Goal: Information Seeking & Learning: Compare options

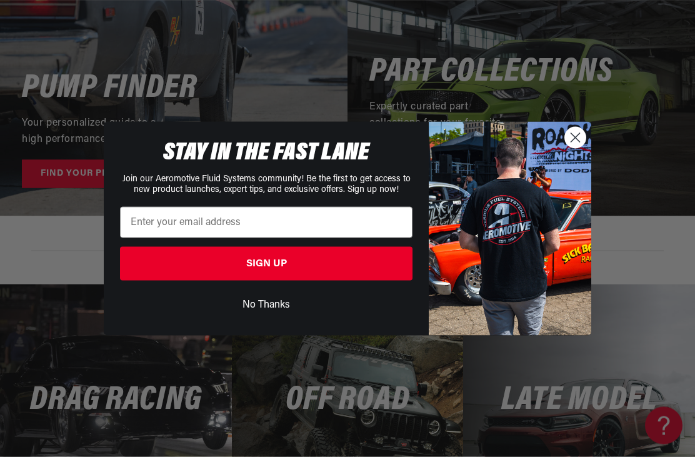
scroll to position [2438, 0]
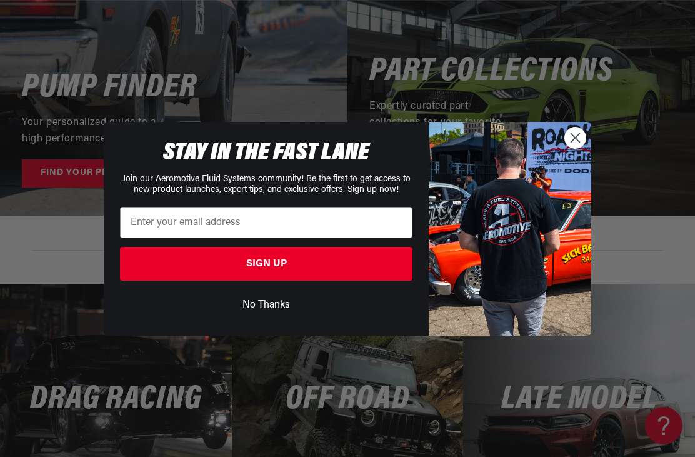
click at [578, 165] on img "POPUP Form" at bounding box center [510, 229] width 162 height 214
click at [578, 147] on circle "Close dialog" at bounding box center [575, 137] width 21 height 21
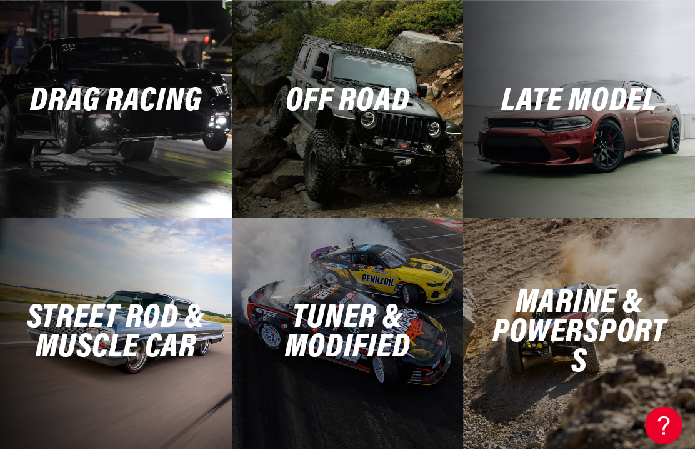
scroll to position [2737, 0]
click at [637, 339] on h2 "Marine & Powersports" at bounding box center [579, 333] width 188 height 89
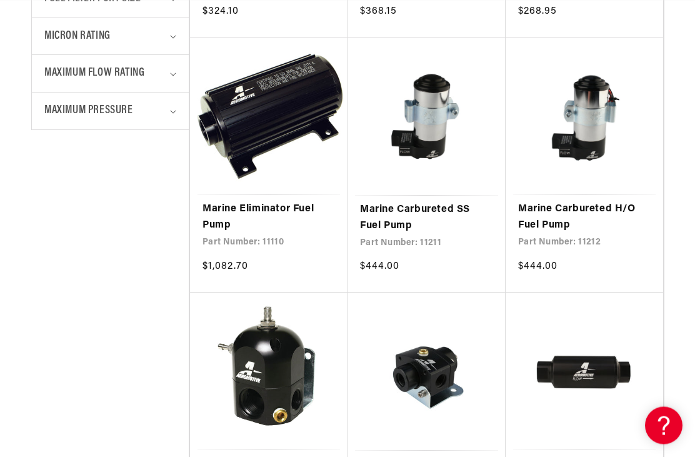
scroll to position [832, 0]
click at [438, 202] on link "Marine Carbureted SS Fuel Pump" at bounding box center [426, 218] width 133 height 32
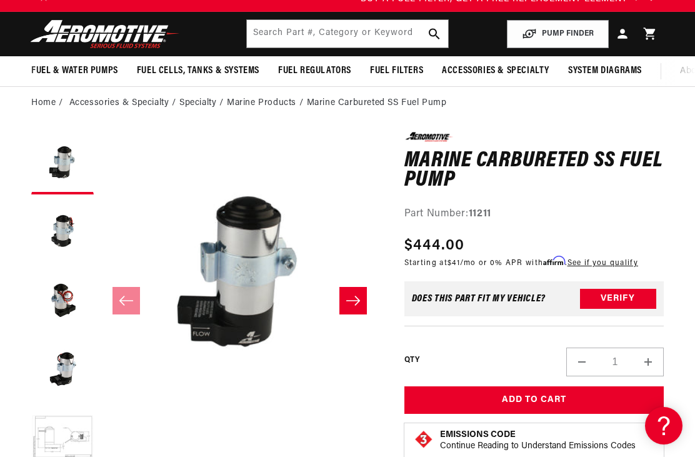
scroll to position [0, 582]
click at [63, 439] on button "Load image 5 in gallery view" at bounding box center [62, 438] width 62 height 62
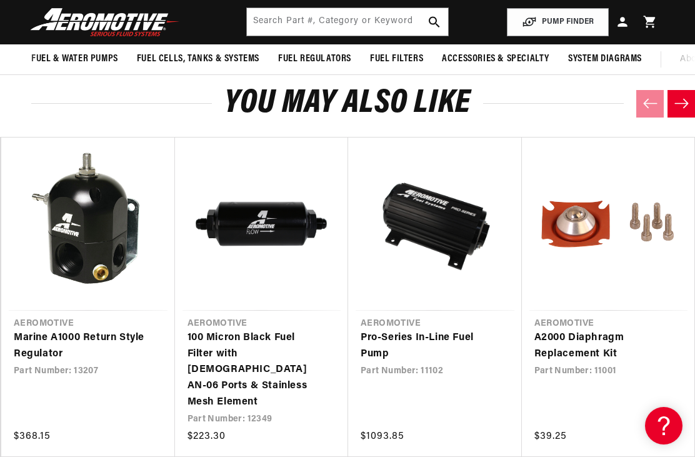
scroll to position [1091, 0]
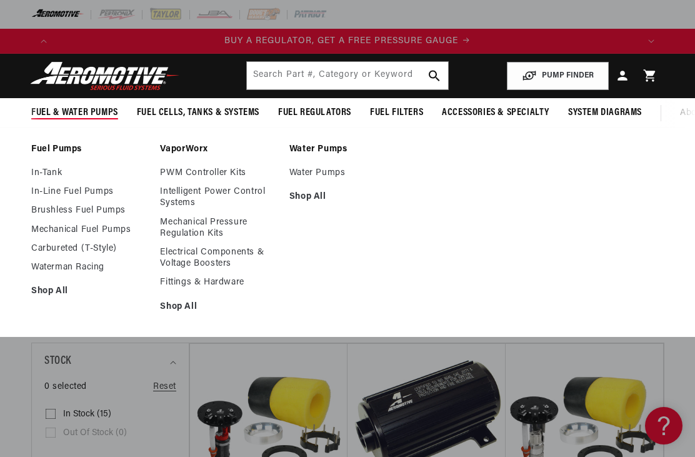
click at [62, 192] on link "In-Line Fuel Pumps" at bounding box center [89, 191] width 116 height 11
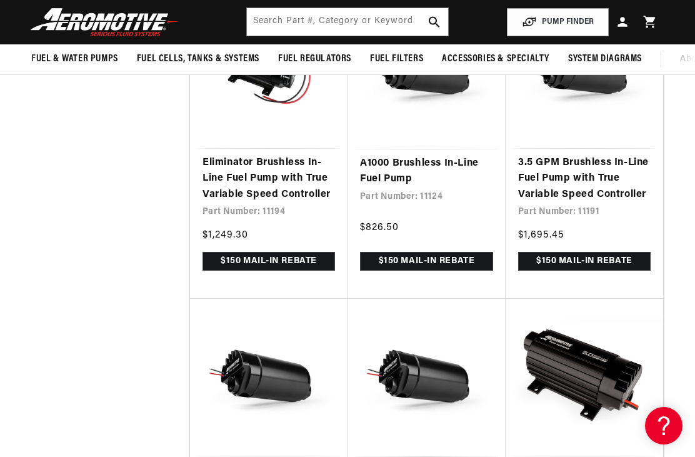
click at [441, 187] on link "A1000 Brushless In-Line Fuel Pump" at bounding box center [426, 172] width 133 height 32
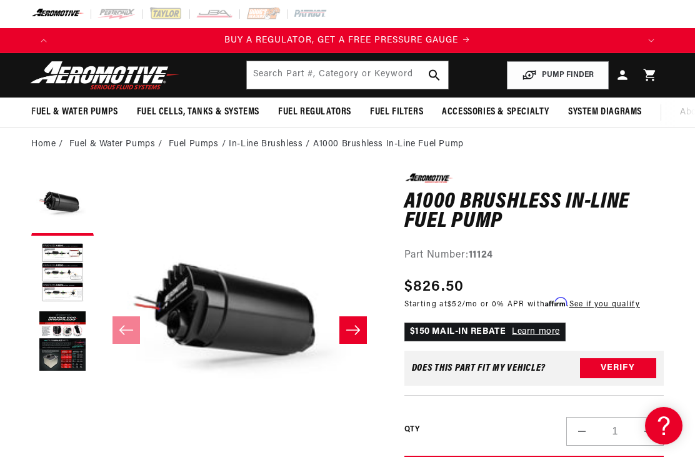
click at [62, 249] on button "Load image 2 in gallery view" at bounding box center [62, 273] width 62 height 62
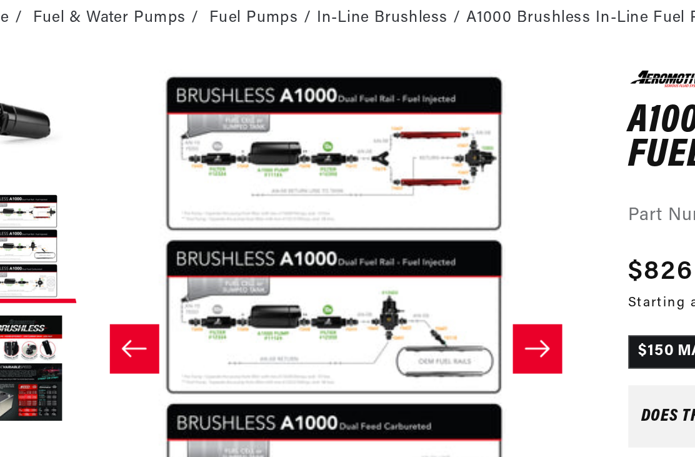
scroll to position [1, 280]
click at [346, 309] on icon "Slide right" at bounding box center [353, 315] width 15 height 12
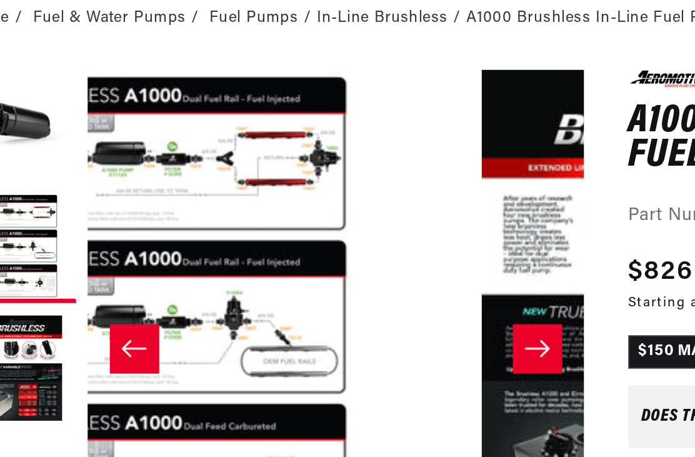
scroll to position [0, 582]
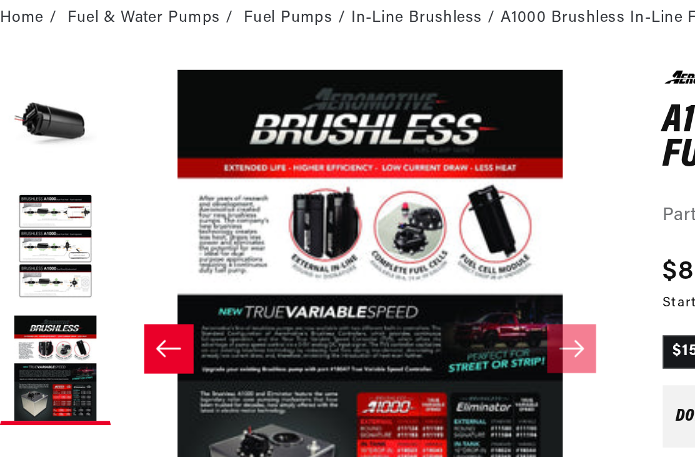
click at [119, 309] on icon "Slide left" at bounding box center [126, 315] width 15 height 12
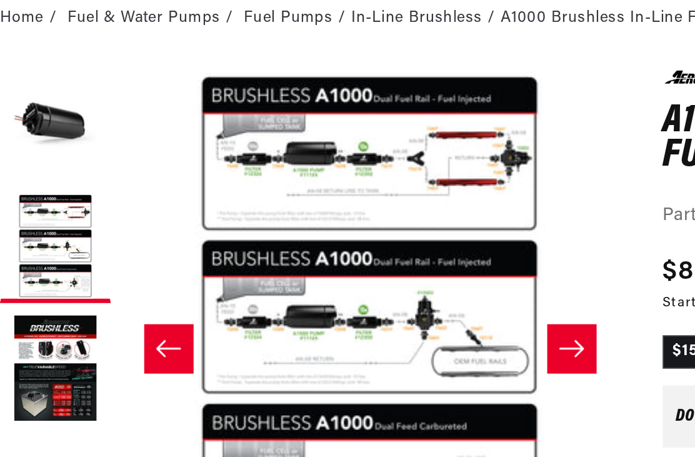
click at [119, 309] on icon "Slide left" at bounding box center [126, 315] width 15 height 12
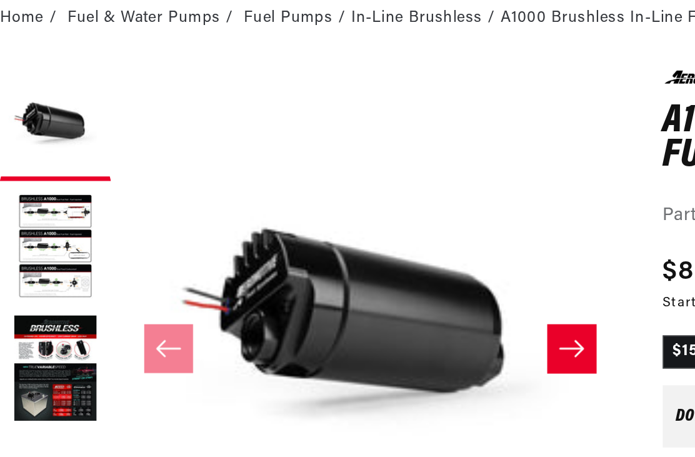
scroll to position [0, 1747]
click at [36, 296] on button "Load image 3 in gallery view" at bounding box center [62, 327] width 62 height 62
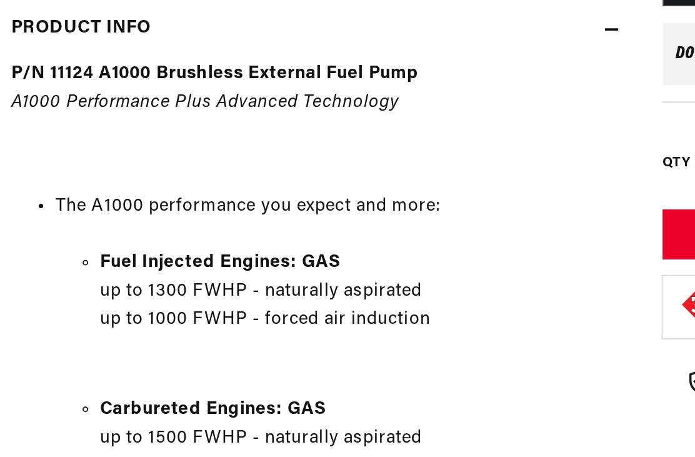
scroll to position [0, 0]
